Goal: Task Accomplishment & Management: Use online tool/utility

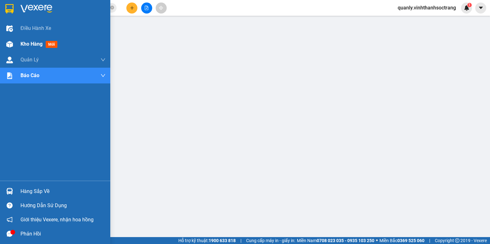
click at [34, 42] on span "Kho hàng" at bounding box center [31, 44] width 22 height 6
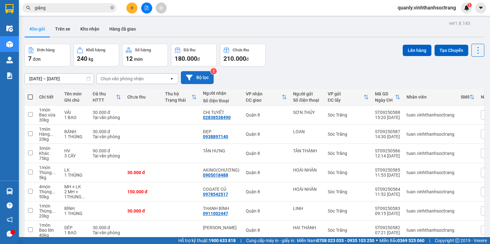
click at [198, 75] on button "Bộ lọc" at bounding box center [197, 77] width 33 height 13
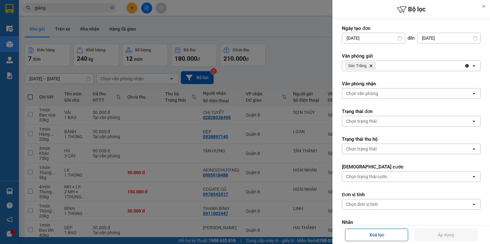
click at [370, 64] on icon "Delete" at bounding box center [371, 66] width 4 height 4
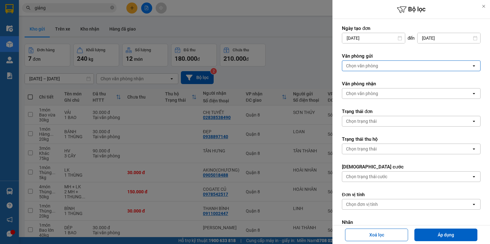
click at [376, 64] on div "Chọn văn phòng" at bounding box center [362, 66] width 32 height 6
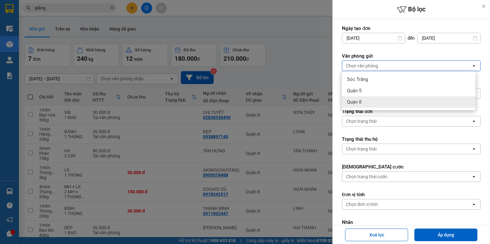
click at [358, 101] on span "Quận 8" at bounding box center [354, 102] width 14 height 6
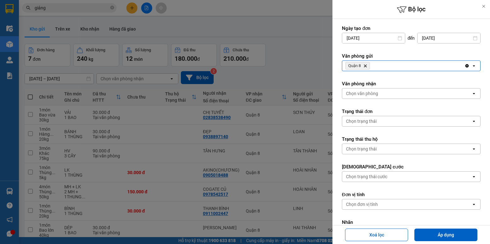
click at [380, 65] on div "Quận 8 Delete" at bounding box center [403, 66] width 122 height 10
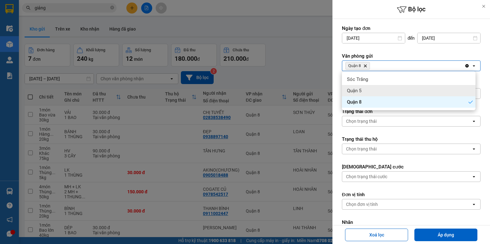
click at [366, 91] on div "Quận 5" at bounding box center [409, 90] width 134 height 11
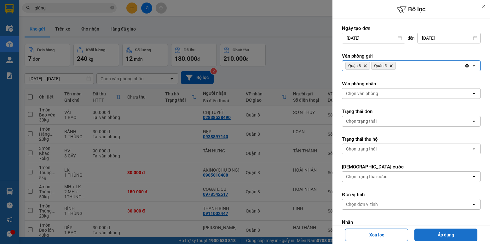
click at [445, 233] on button "Áp dụng" at bounding box center [445, 235] width 63 height 13
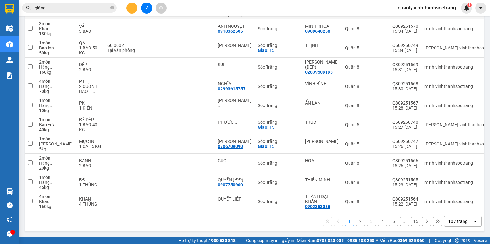
scroll to position [89, 0]
click at [455, 222] on div "10 / trang" at bounding box center [458, 221] width 20 height 6
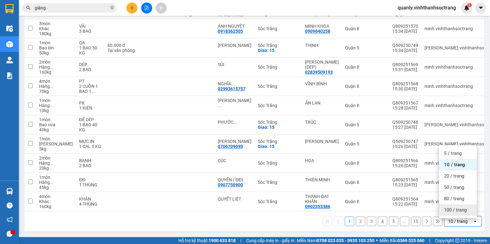
click at [450, 208] on span "100 / trang" at bounding box center [455, 210] width 23 height 6
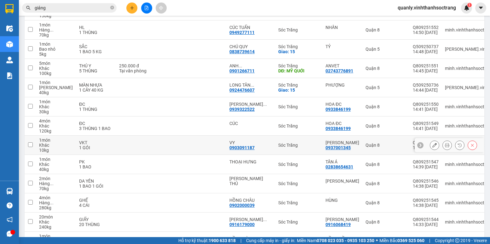
scroll to position [724, 0]
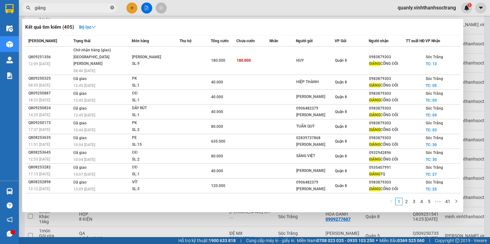
click at [112, 7] on icon "close-circle" at bounding box center [112, 8] width 4 height 4
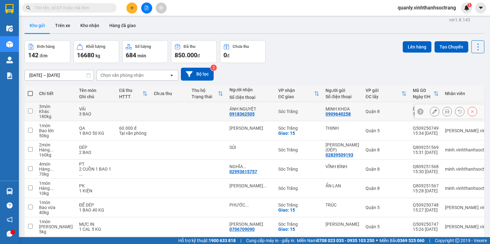
scroll to position [0, 0]
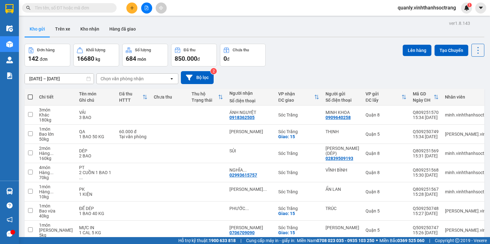
click at [74, 8] on input "text" at bounding box center [72, 7] width 74 height 7
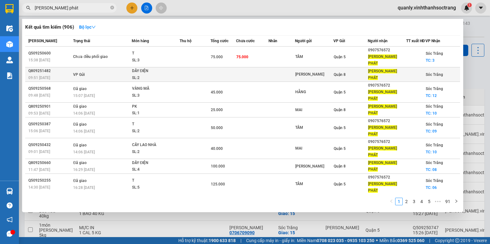
type input "[PERSON_NAME] phát"
click at [163, 75] on div "SL: 2" at bounding box center [155, 78] width 47 height 7
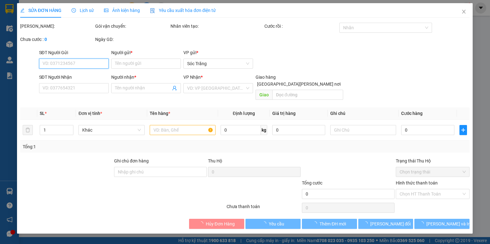
type input "[PERSON_NAME]"
type input "[PERSON_NAME] PHÁT"
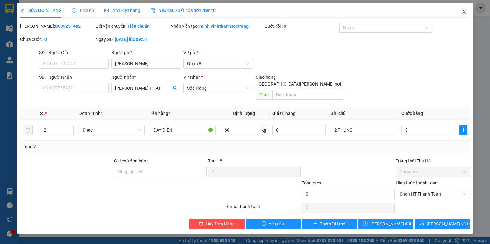
drag, startPoint x: 465, startPoint y: 12, endPoint x: 370, endPoint y: 57, distance: 105.1
click at [385, 81] on div "SỬA ĐƠN HÀNG Lịch sử [PERSON_NAME] hàng Yêu cầu xuất [PERSON_NAME] điện tử Tota…" at bounding box center [244, 118] width 455 height 231
click at [361, 57] on div "SĐT Người Gửi VD: 0371234567 Người gửi * [PERSON_NAME] VP gửi * Quận 8" at bounding box center [254, 60] width 433 height 22
click at [468, 13] on span "Close" at bounding box center [464, 12] width 18 height 18
click at [465, 11] on div "1" at bounding box center [466, 8] width 11 height 11
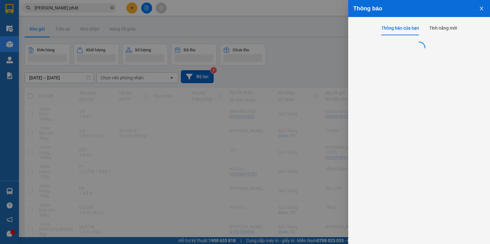
click at [482, 7] on icon "close" at bounding box center [481, 8] width 5 height 5
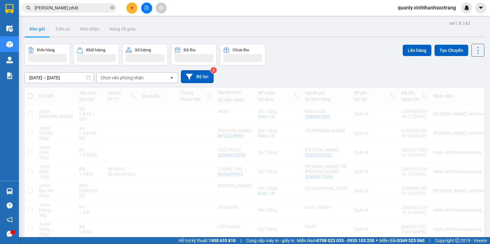
click at [489, 8] on div "Thông báo Thông báo của bạn Tính năng mới Tất cả Chưa có thông báo mới ;" at bounding box center [490, 122] width 0 height 244
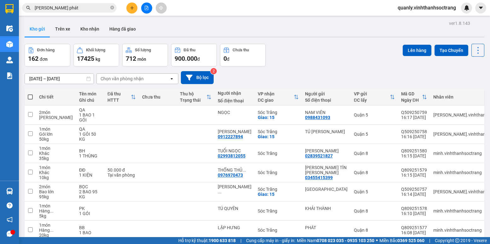
click at [80, 6] on input "[PERSON_NAME] phát" at bounding box center [72, 7] width 74 height 7
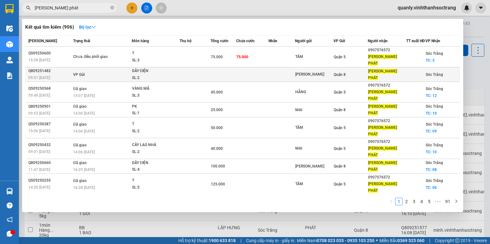
click at [161, 75] on div "SL: 2" at bounding box center [155, 78] width 47 height 7
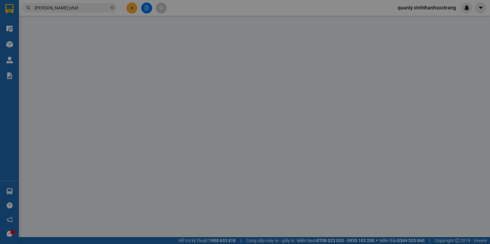
type input "[PERSON_NAME]"
type input "[PERSON_NAME] PHÁT"
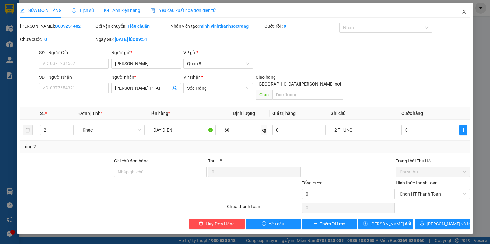
click at [466, 11] on icon "close" at bounding box center [463, 11] width 5 height 5
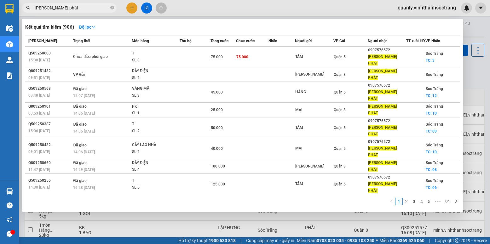
click at [75, 7] on input "[PERSON_NAME] phát" at bounding box center [72, 7] width 74 height 7
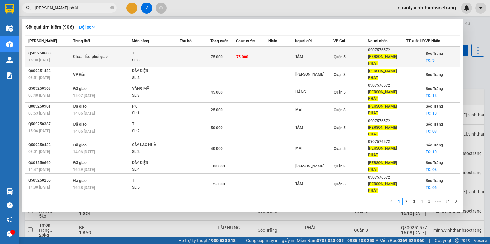
click at [198, 62] on td at bounding box center [195, 57] width 31 height 21
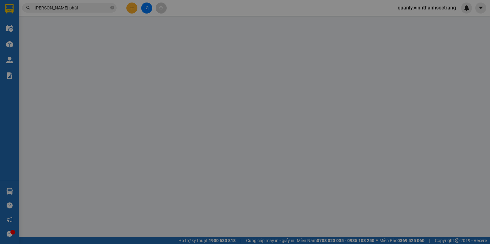
type input "TÂM"
type input "0907576572"
type input "[PERSON_NAME] PHÁT"
checkbox input "true"
type input "3"
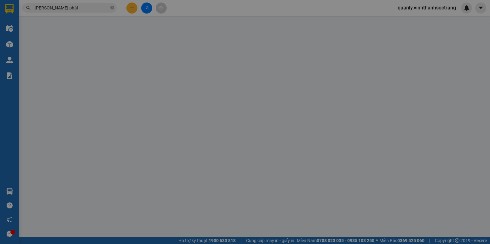
type input "75.000"
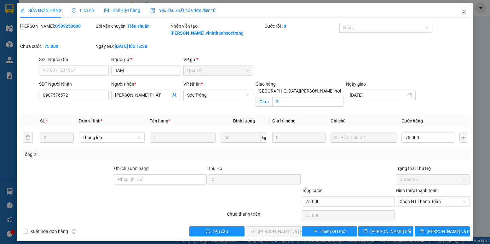
click at [463, 12] on icon "close" at bounding box center [463, 11] width 5 height 5
click at [467, 9] on img at bounding box center [467, 8] width 6 height 6
click at [467, 9] on body "Kết quả [PERSON_NAME] ( 906 ) Bộ lọc Mã ĐH Trạng thái Món hàng Thu hộ Tổng [PER…" at bounding box center [245, 122] width 490 height 244
click at [489, 0] on div at bounding box center [490, 0] width 0 height 0
click at [489, 12] on div "Thông báo Thông báo của bạn Tính năng mới Tất cả Chưa có thông báo mới ;" at bounding box center [490, 122] width 0 height 244
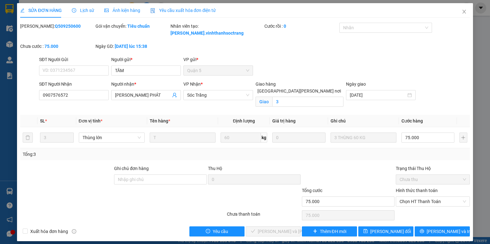
click at [489, 12] on div "Thông báo Thông báo của bạn Tính năng mới Tất cả Chưa có thông báo mới ;" at bounding box center [490, 122] width 0 height 244
click at [489, 8] on div "Thông báo Thông báo của bạn Tính năng mới Tất cả Chưa có thông báo mới ;" at bounding box center [490, 122] width 0 height 244
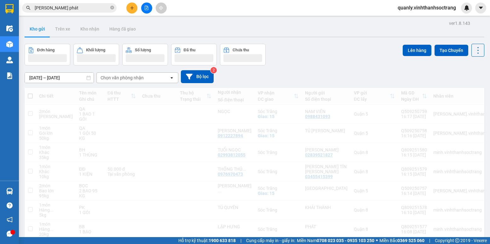
click at [489, 7] on div "Thông báo Thông báo của bạn Tính năng mới" at bounding box center [490, 122] width 0 height 244
click at [489, 8] on div "Thông báo Thông báo của bạn Tính năng mới" at bounding box center [490, 122] width 0 height 244
click at [111, 9] on icon "close-circle" at bounding box center [112, 8] width 4 height 4
click at [108, 3] on div "Kết quả [PERSON_NAME] ( 906 ) Bộ lọc Mã ĐH Trạng thái Món hàng Thu hộ Tổng [PER…" at bounding box center [61, 8] width 123 height 11
